Goal: Information Seeking & Learning: Learn about a topic

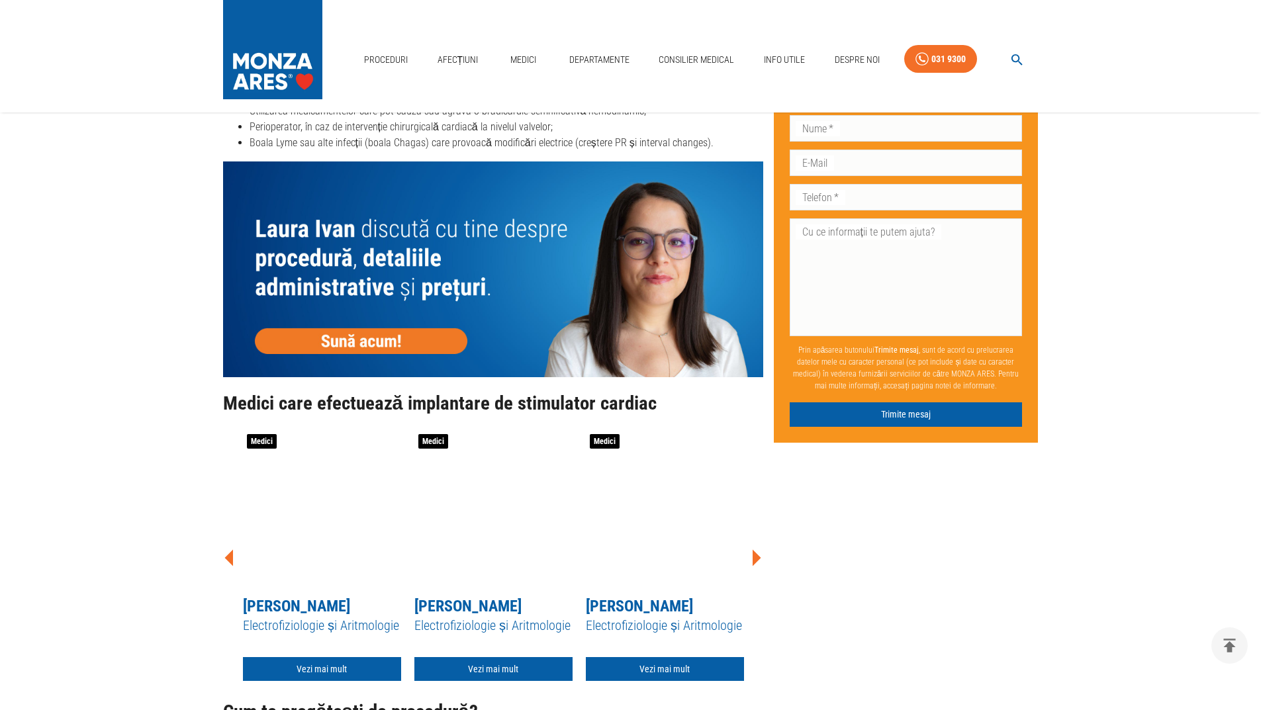
scroll to position [3905, 0]
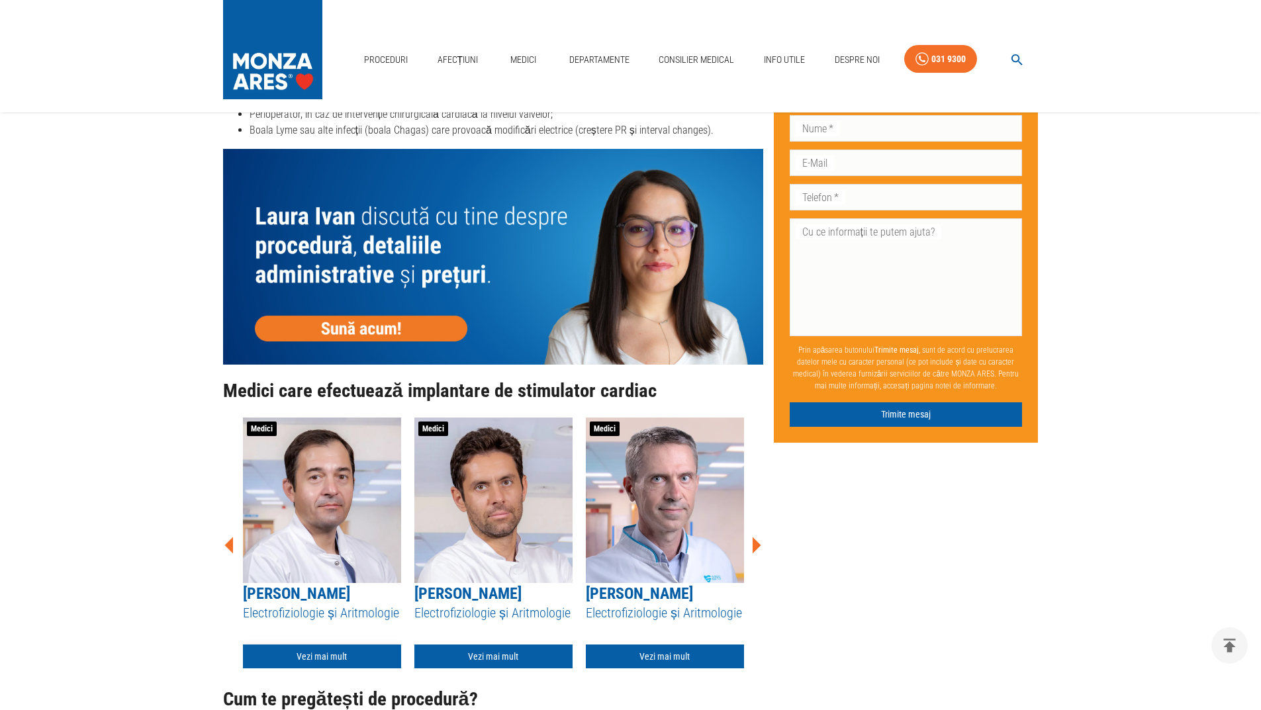
click at [324, 645] on link "Vezi mai mult" at bounding box center [322, 657] width 158 height 24
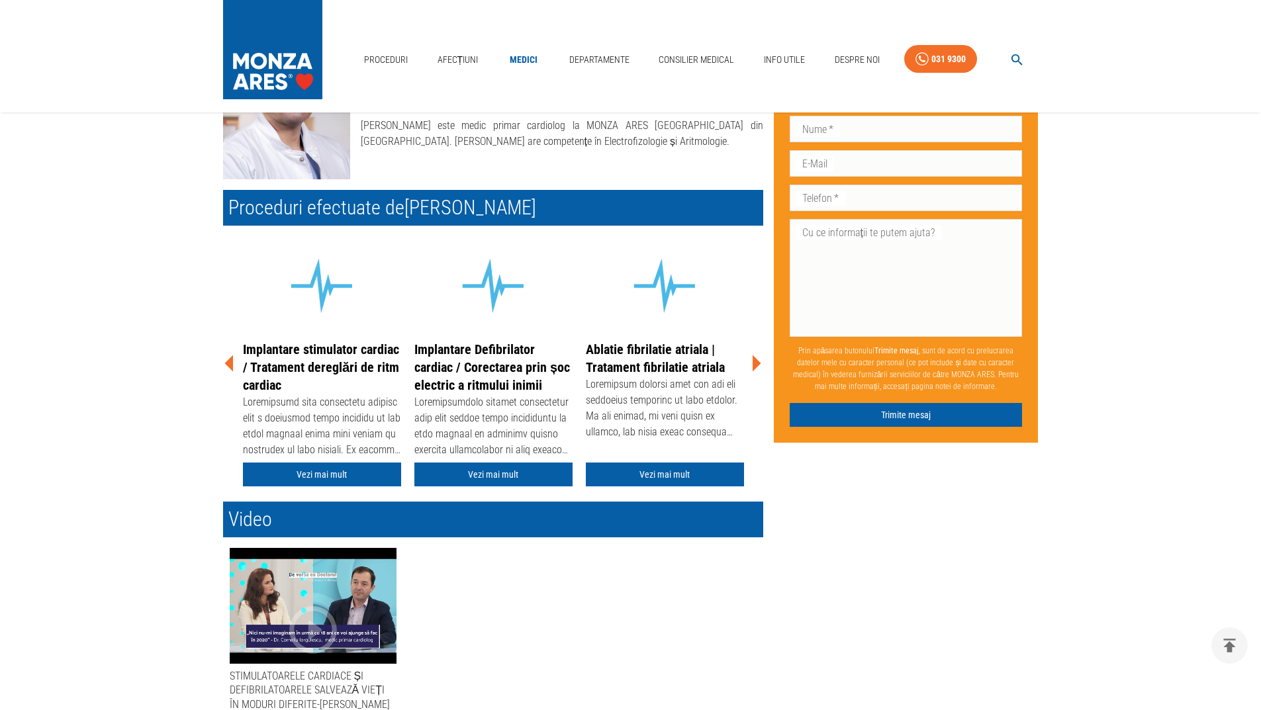
scroll to position [331, 0]
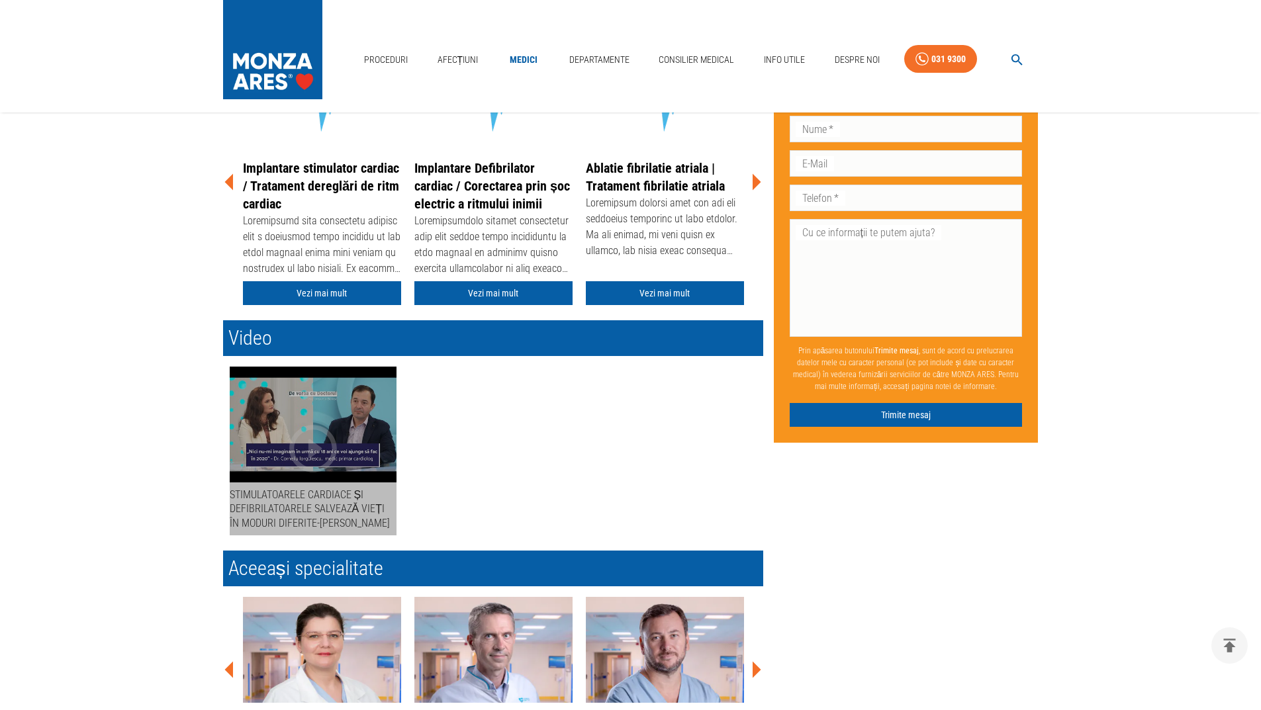
click at [326, 428] on icon "button" at bounding box center [313, 448] width 57 height 57
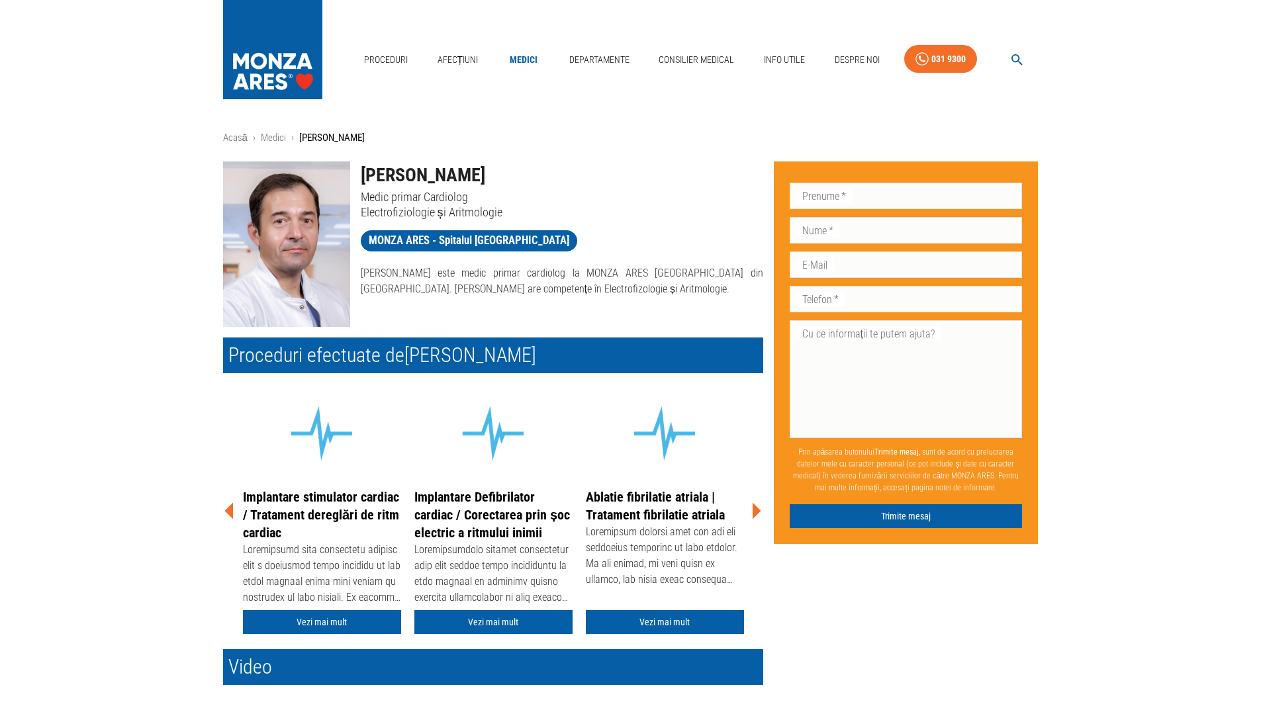
scroll to position [0, 0]
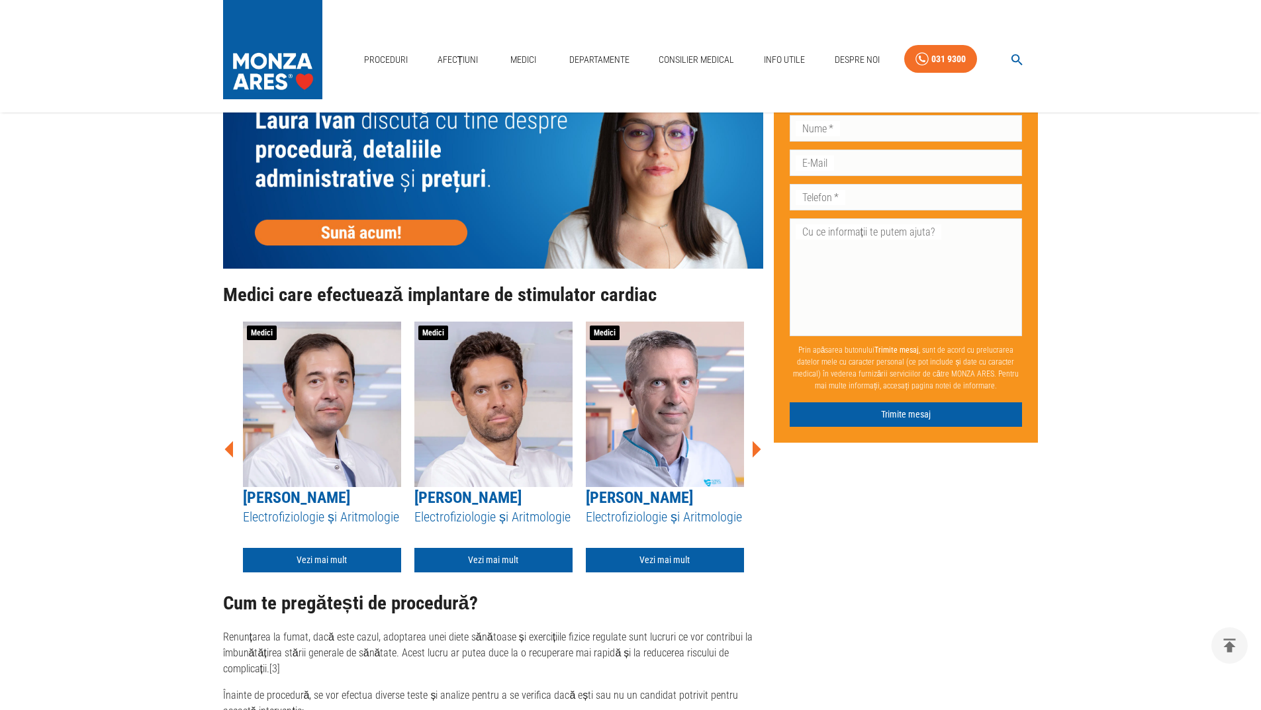
scroll to position [3443, 0]
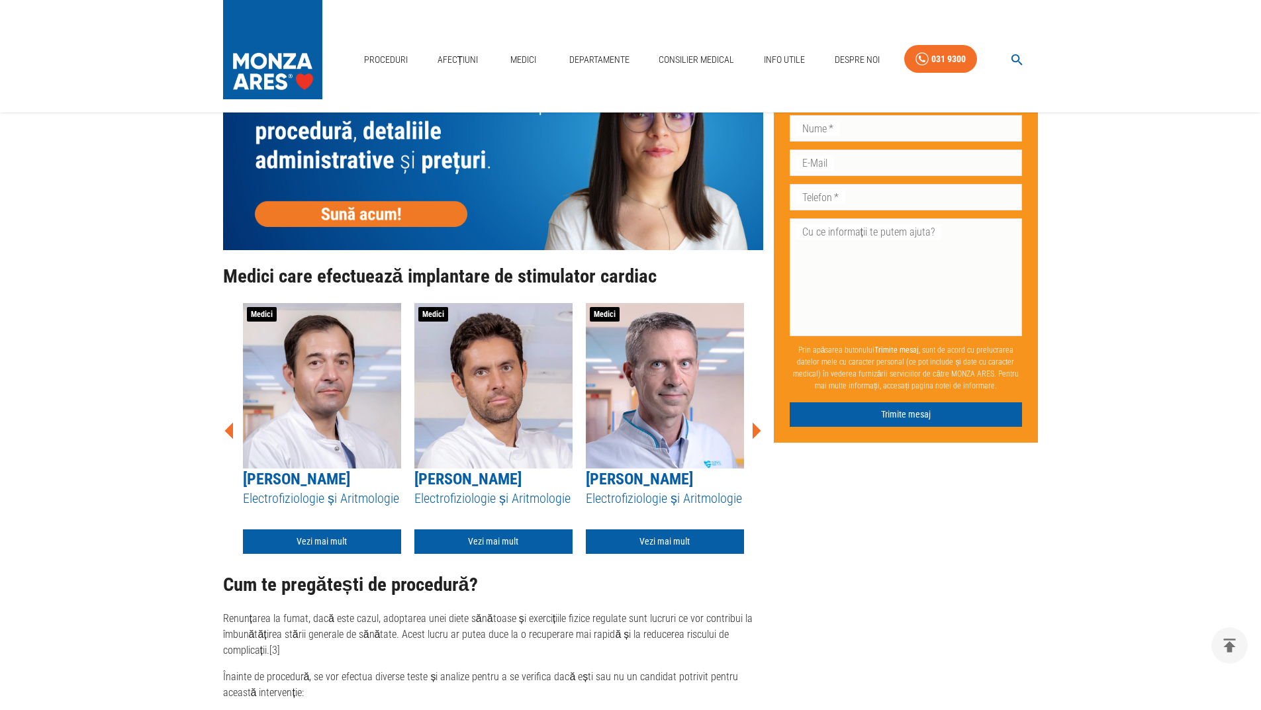
click at [485, 410] on img at bounding box center [493, 385] width 158 height 165
click at [488, 541] on link "Vezi mai mult" at bounding box center [493, 541] width 158 height 24
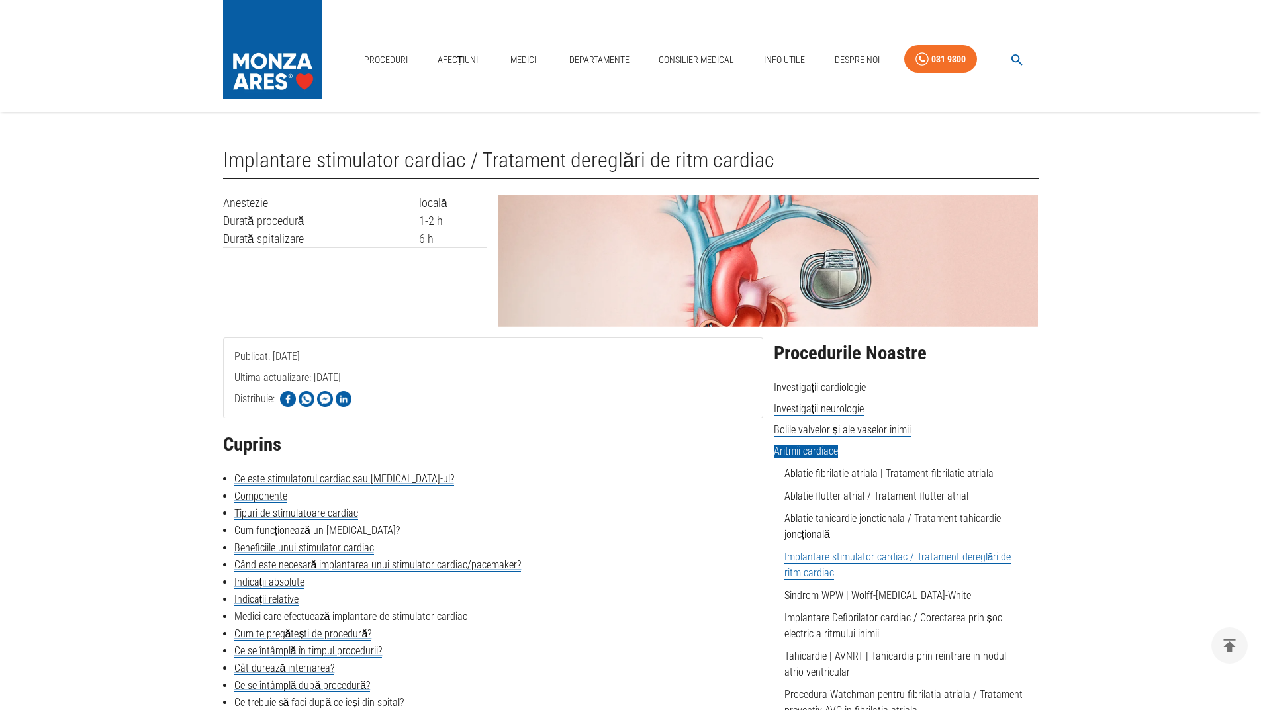
scroll to position [3443, 0]
